Goal: Book appointment/travel/reservation

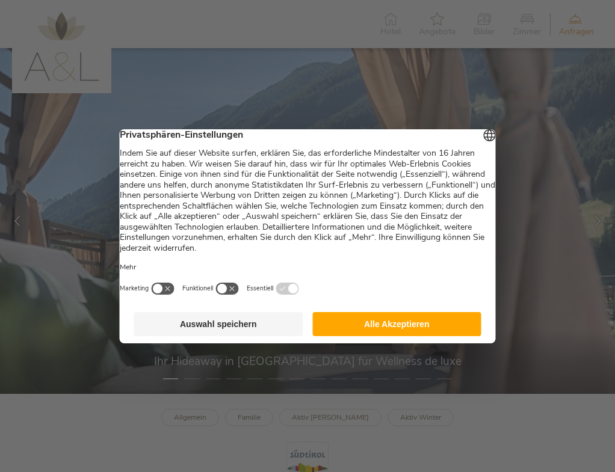
click at [361, 323] on button "Alle Akzeptieren" at bounding box center [396, 324] width 169 height 24
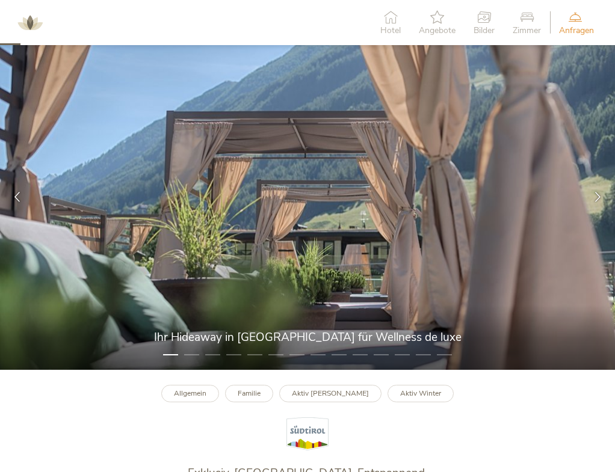
scroll to position [108, 0]
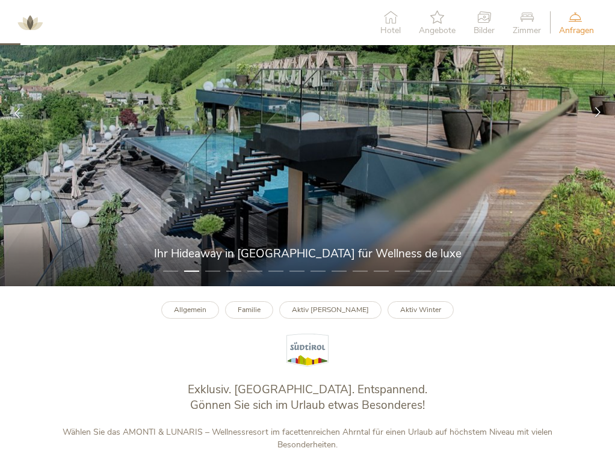
click at [599, 112] on icon at bounding box center [598, 112] width 10 height 10
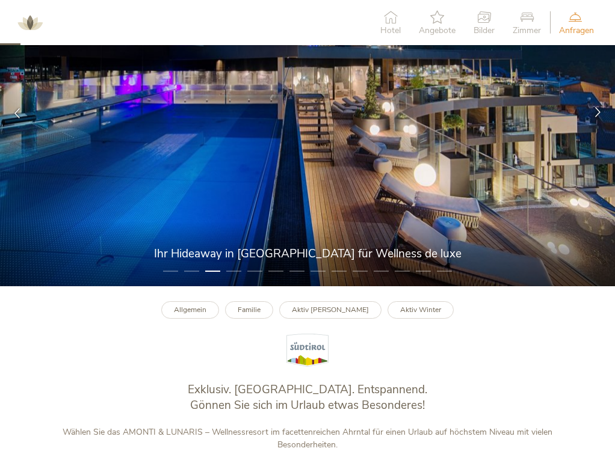
click at [599, 112] on icon at bounding box center [598, 112] width 10 height 10
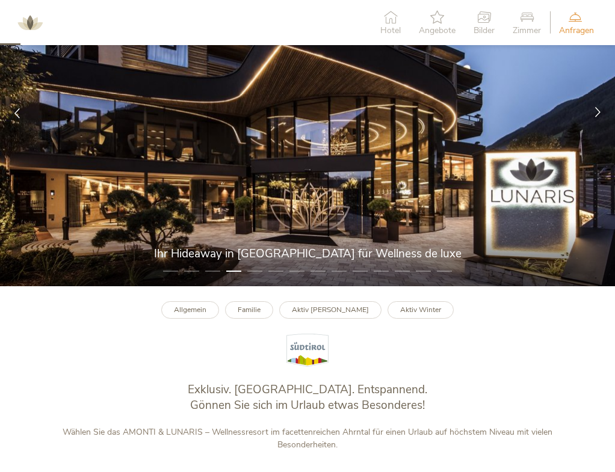
click at [599, 112] on icon at bounding box center [598, 112] width 10 height 10
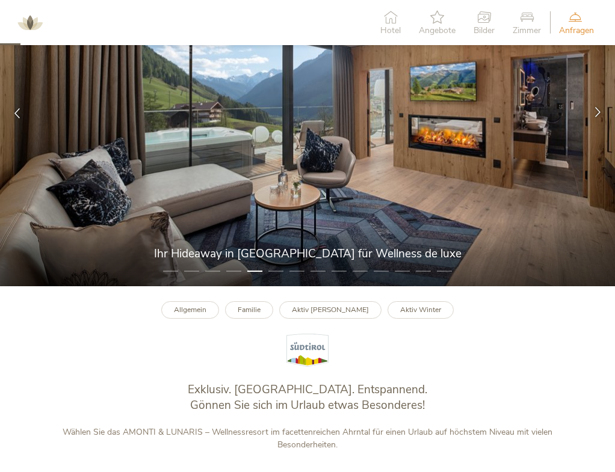
click at [599, 112] on icon at bounding box center [598, 112] width 10 height 10
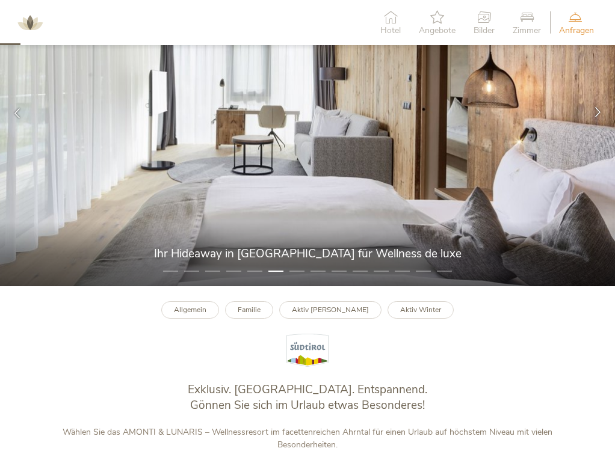
click at [599, 113] on icon at bounding box center [598, 112] width 10 height 10
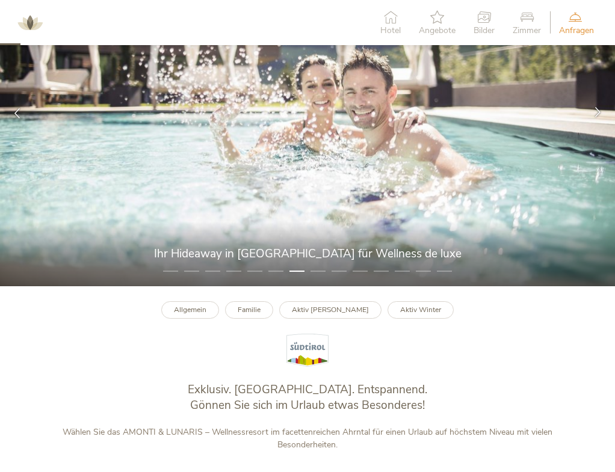
click at [599, 113] on icon at bounding box center [598, 112] width 10 height 10
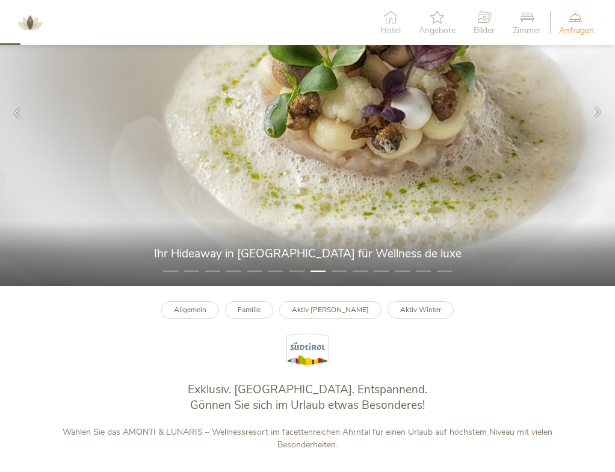
click at [599, 113] on icon at bounding box center [598, 112] width 10 height 10
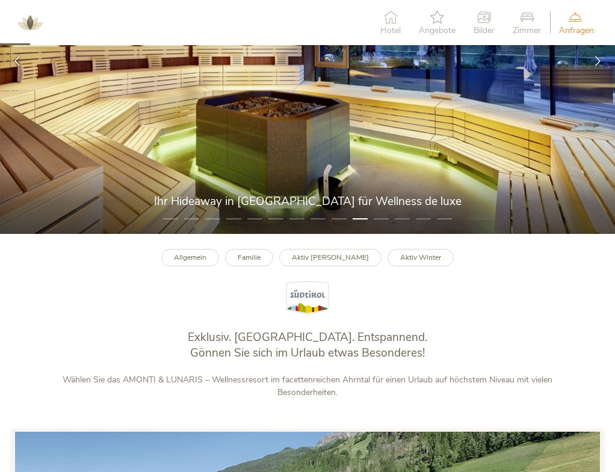
scroll to position [0, 0]
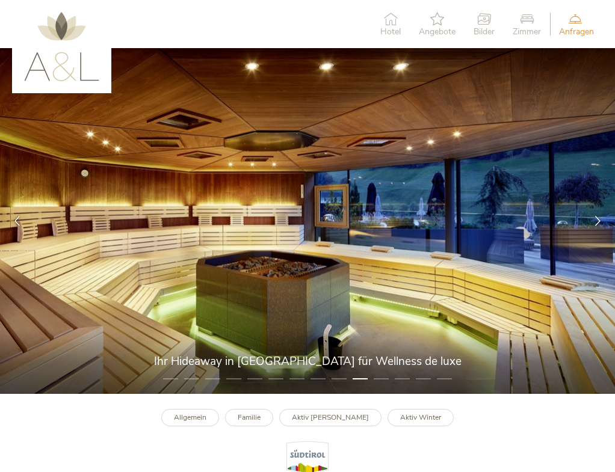
click at [525, 16] on icon at bounding box center [527, 18] width 28 height 13
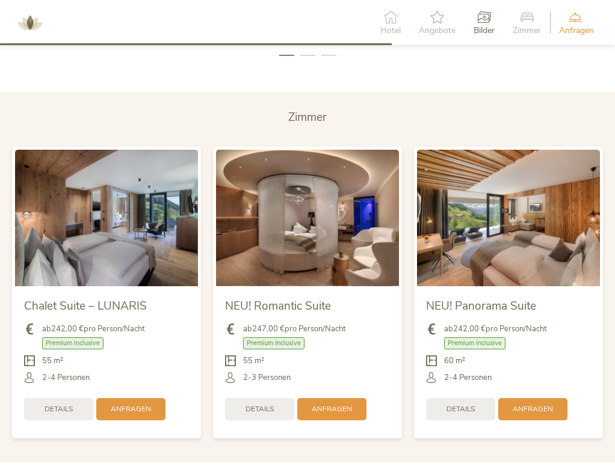
scroll to position [2310, 0]
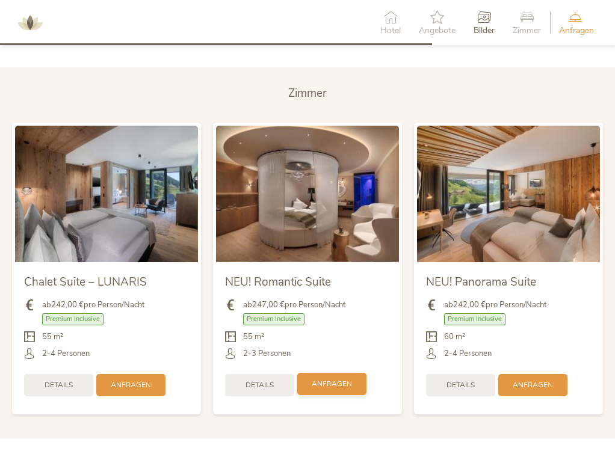
click at [334, 379] on span "Anfragen" at bounding box center [332, 384] width 40 height 10
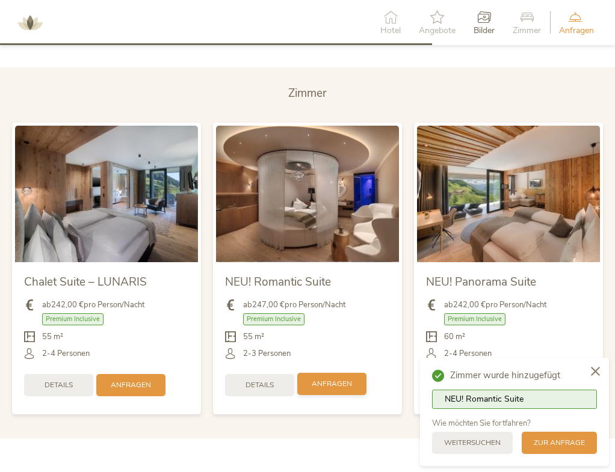
click at [331, 379] on span "Anfragen" at bounding box center [332, 384] width 40 height 10
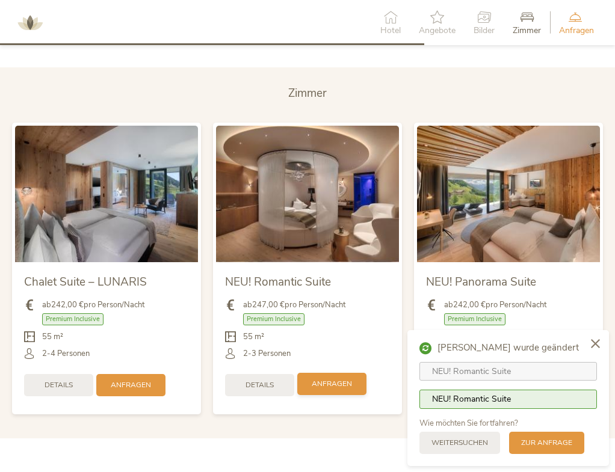
scroll to position [2465, 0]
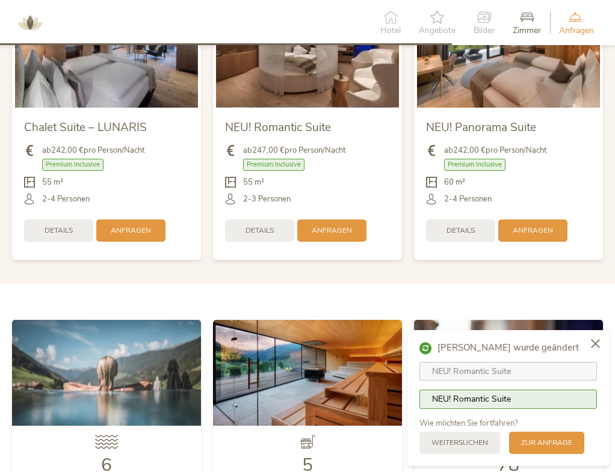
click at [500, 399] on span "NEU! Romantic Suite" at bounding box center [471, 399] width 79 height 11
click at [549, 441] on span "zur Anfrage" at bounding box center [546, 442] width 51 height 10
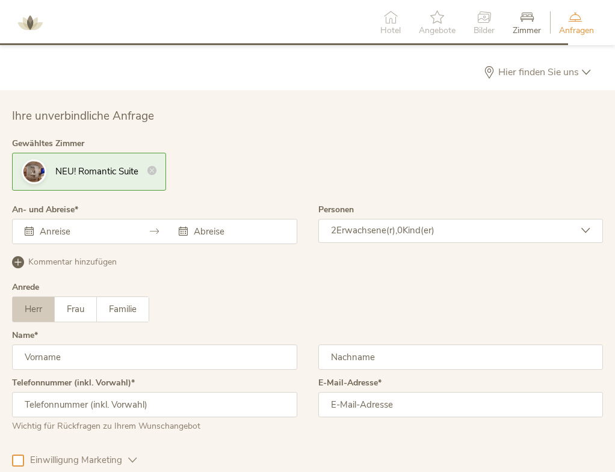
scroll to position [3185, 0]
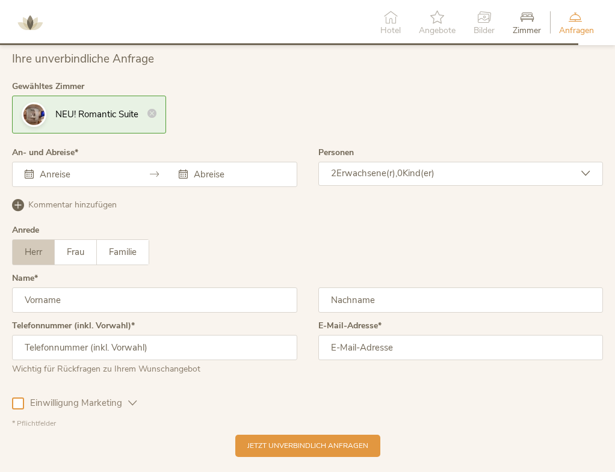
click at [29, 170] on icon at bounding box center [29, 174] width 9 height 9
click at [30, 170] on icon at bounding box center [29, 174] width 9 height 9
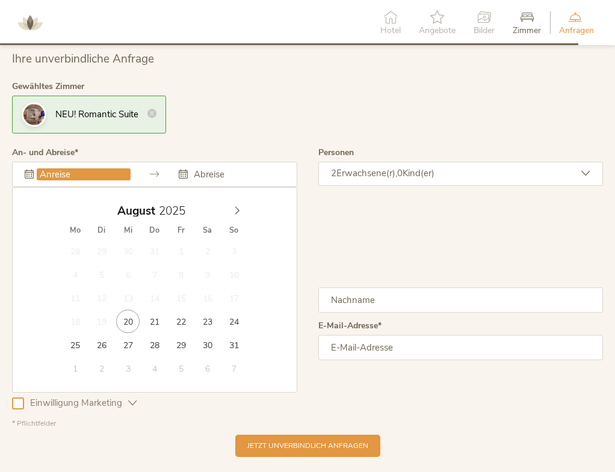
click at [90, 168] on input "text" at bounding box center [84, 174] width 94 height 12
click at [239, 206] on icon at bounding box center [237, 210] width 8 height 8
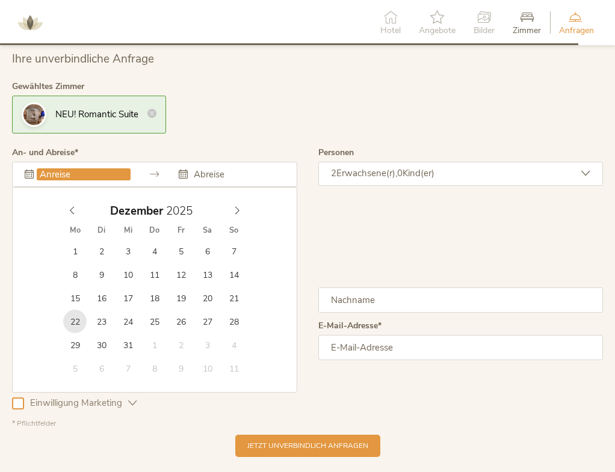
type input "[DATE]"
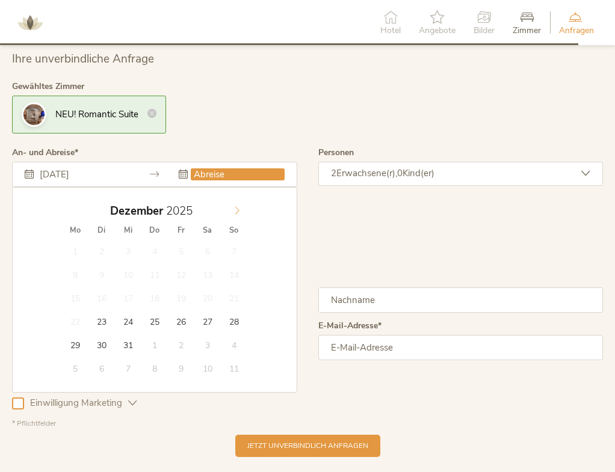
type input "2026"
click at [236, 206] on icon at bounding box center [237, 210] width 8 height 8
type input "[DATE]"
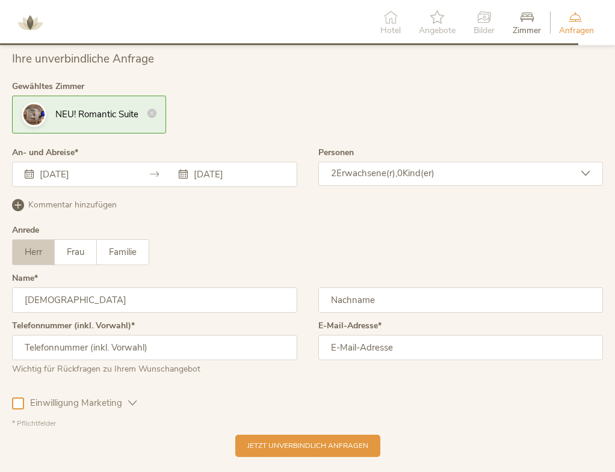
type input "[DEMOGRAPHIC_DATA]"
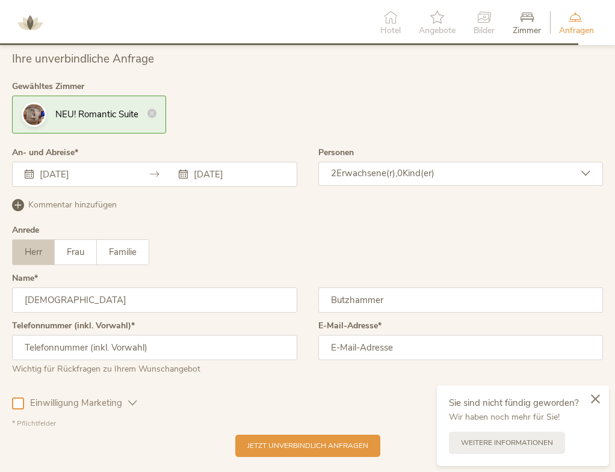
type input "Butzhammer"
type input "00498631910230"
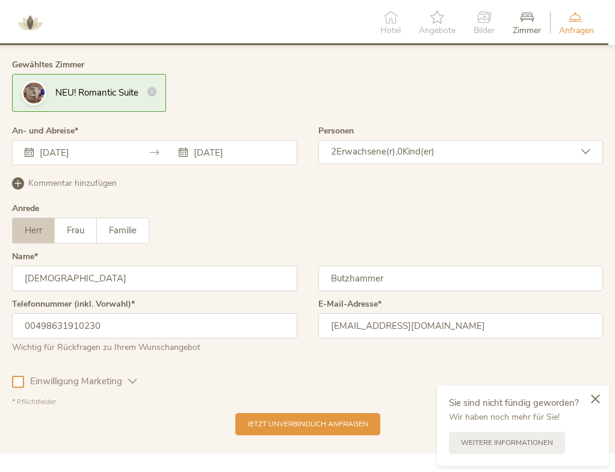
scroll to position [3349, 0]
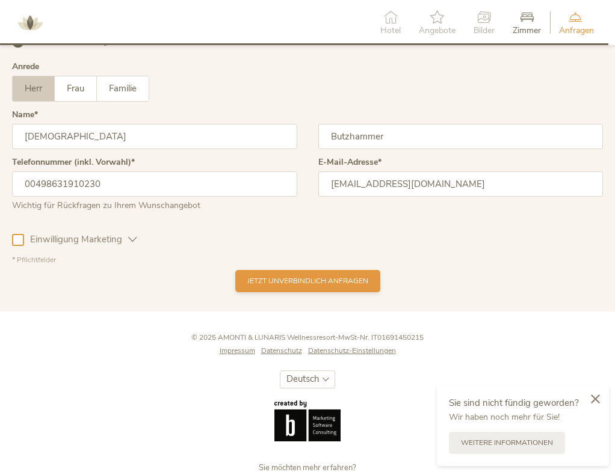
type input "[EMAIL_ADDRESS][DOMAIN_NAME]"
click at [316, 276] on span "Jetzt unverbindlich anfragen" at bounding box center [307, 281] width 121 height 10
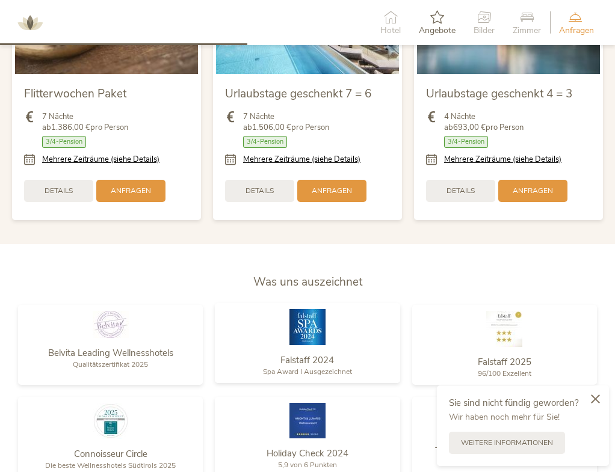
scroll to position [1249, 0]
